Goal: Task Accomplishment & Management: Use online tool/utility

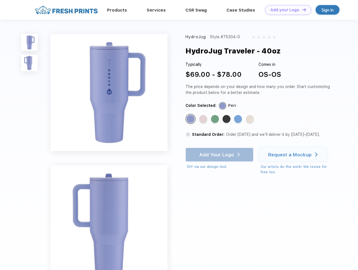
click at [286, 10] on link "Add your Logo Design Tool" at bounding box center [288, 10] width 46 height 10
click at [0, 0] on div "Design Tool" at bounding box center [0, 0] width 0 height 0
click at [302, 10] on link "Add your Logo Design Tool" at bounding box center [288, 10] width 46 height 10
click at [30, 42] on img at bounding box center [29, 42] width 17 height 17
click at [30, 63] on img at bounding box center [29, 63] width 17 height 17
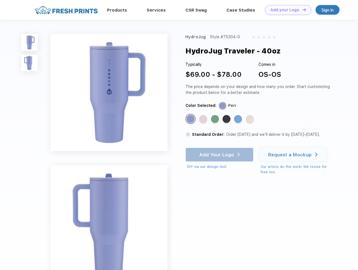
click at [191, 119] on div "Standard Color" at bounding box center [191, 119] width 8 height 8
click at [204, 119] on div "Standard Color" at bounding box center [203, 119] width 8 height 8
click at [216, 119] on div "Standard Color" at bounding box center [215, 119] width 8 height 8
click at [227, 119] on div "Standard Color" at bounding box center [227, 119] width 8 height 8
click at [239, 119] on div "Standard Color" at bounding box center [238, 119] width 8 height 8
